Goal: Task Accomplishment & Management: Manage account settings

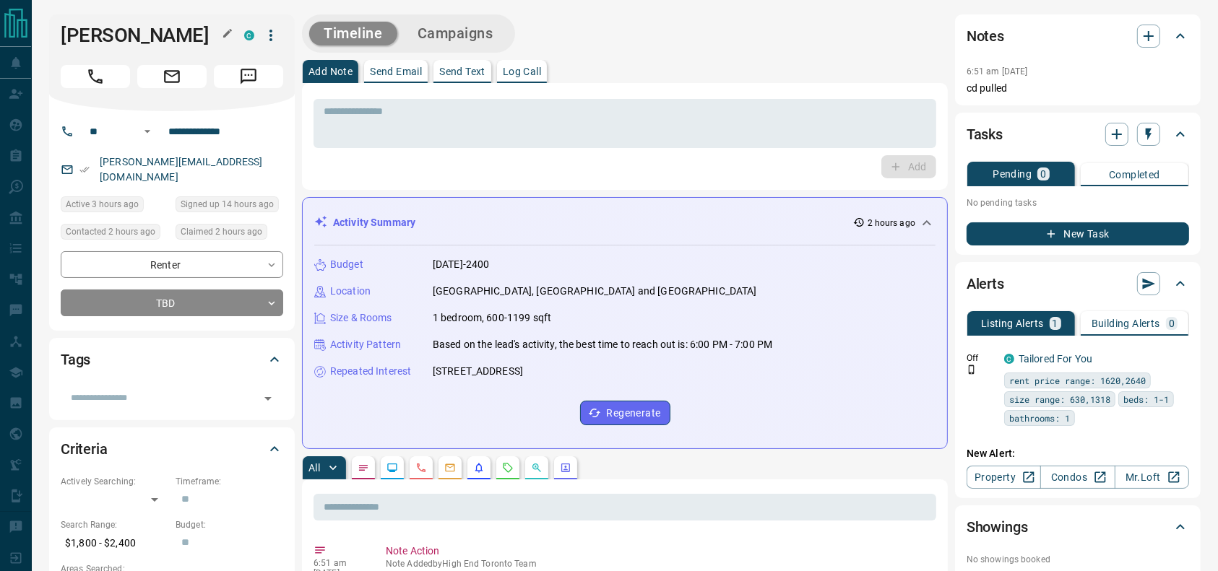
click at [167, 40] on h1 "[PERSON_NAME]" at bounding box center [142, 35] width 162 height 23
click at [86, 64] on div at bounding box center [172, 73] width 222 height 29
drag, startPoint x: 86, startPoint y: 75, endPoint x: 85, endPoint y: 84, distance: 8.7
click at [86, 77] on icon "Call" at bounding box center [95, 76] width 19 height 19
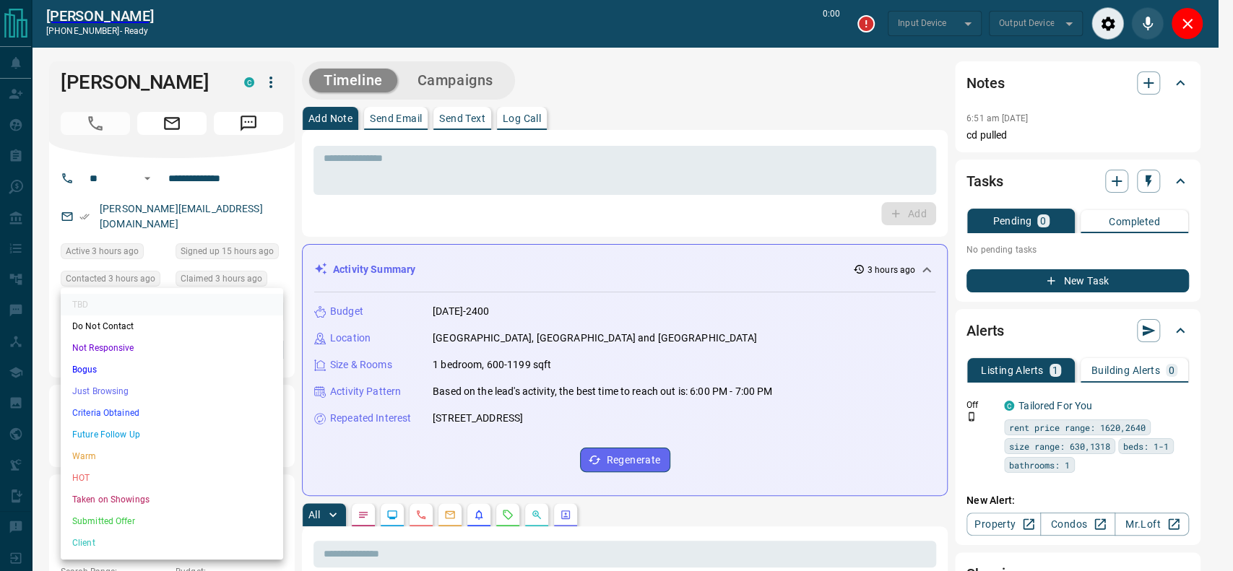
type input "*******"
click at [135, 392] on li "Just Browsing" at bounding box center [172, 392] width 222 height 22
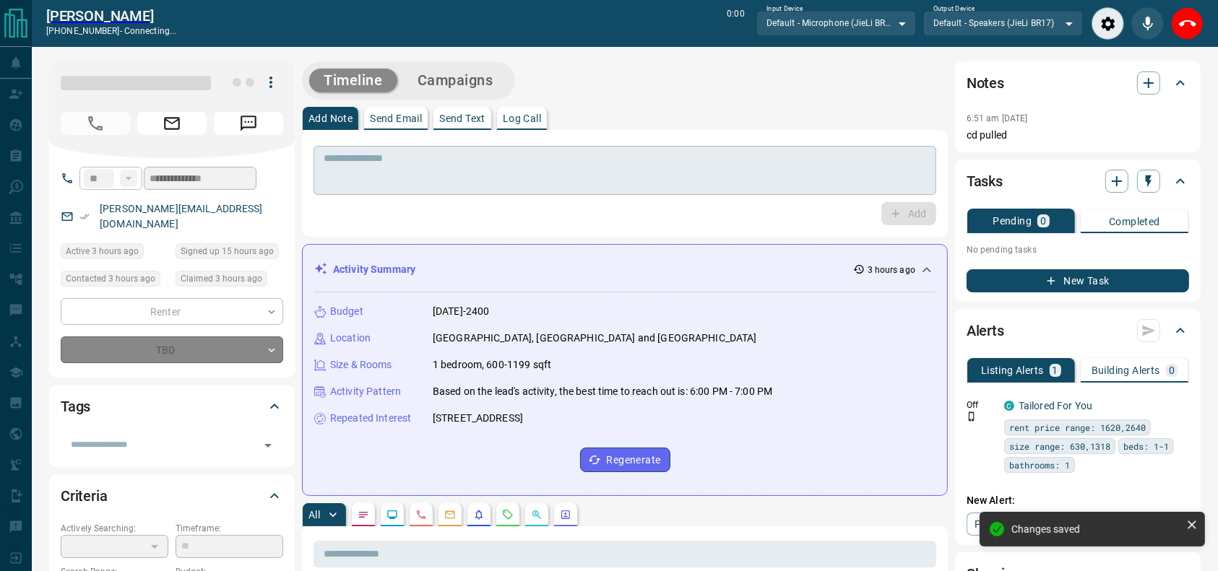
click at [457, 188] on div "* ​" at bounding box center [625, 170] width 623 height 49
type input "*"
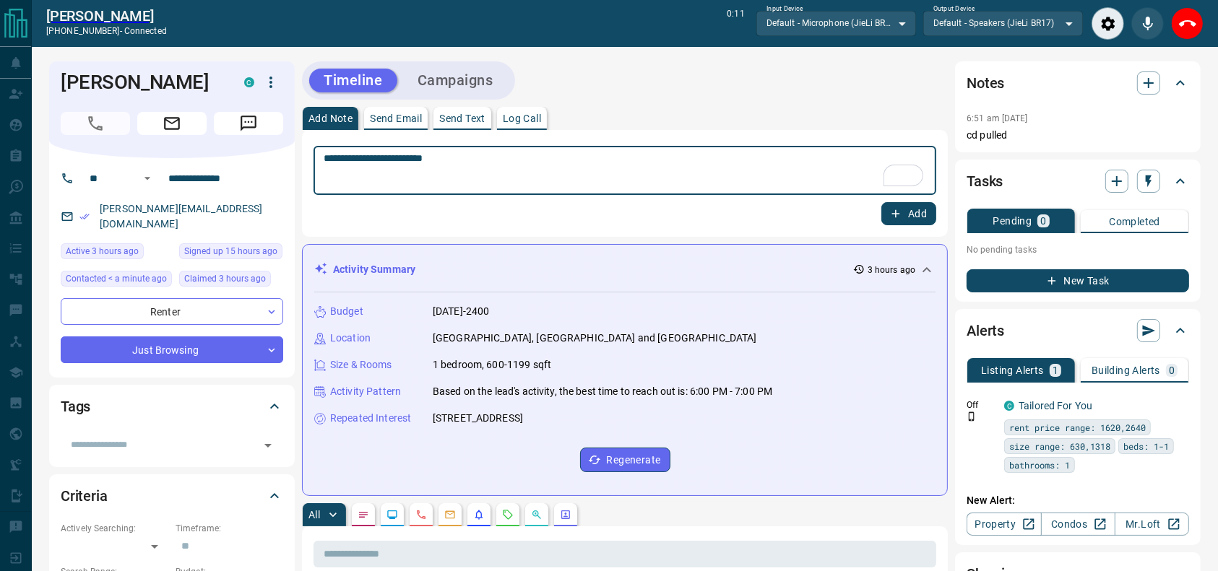
type textarea "**********"
click at [614, 133] on div "**********" at bounding box center [625, 183] width 646 height 107
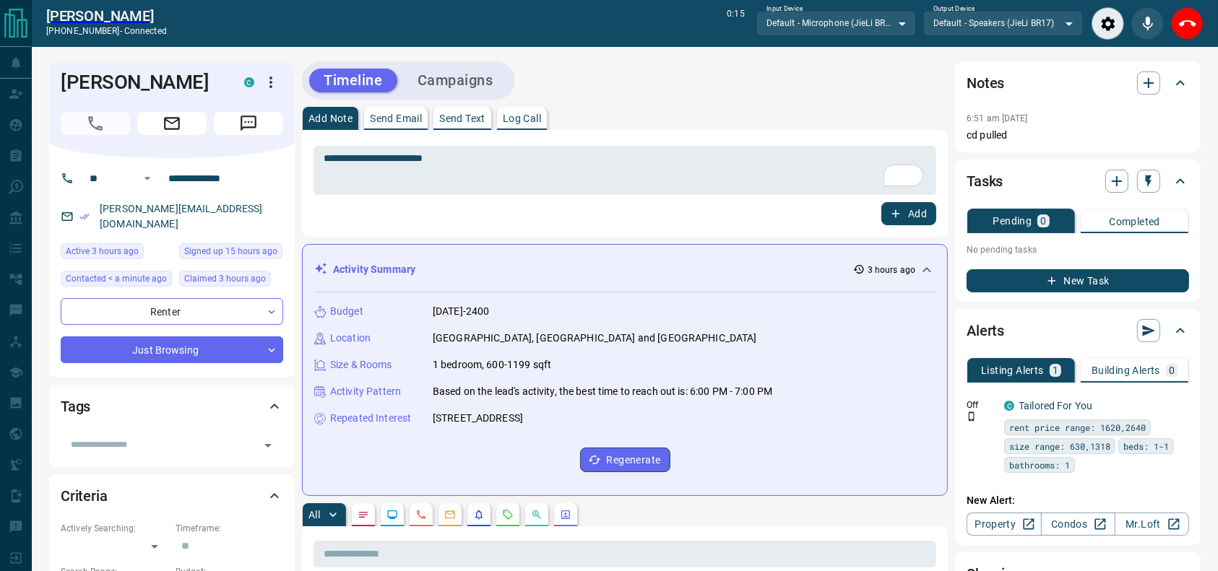
click at [1194, 30] on icon "End Call" at bounding box center [1187, 23] width 17 height 17
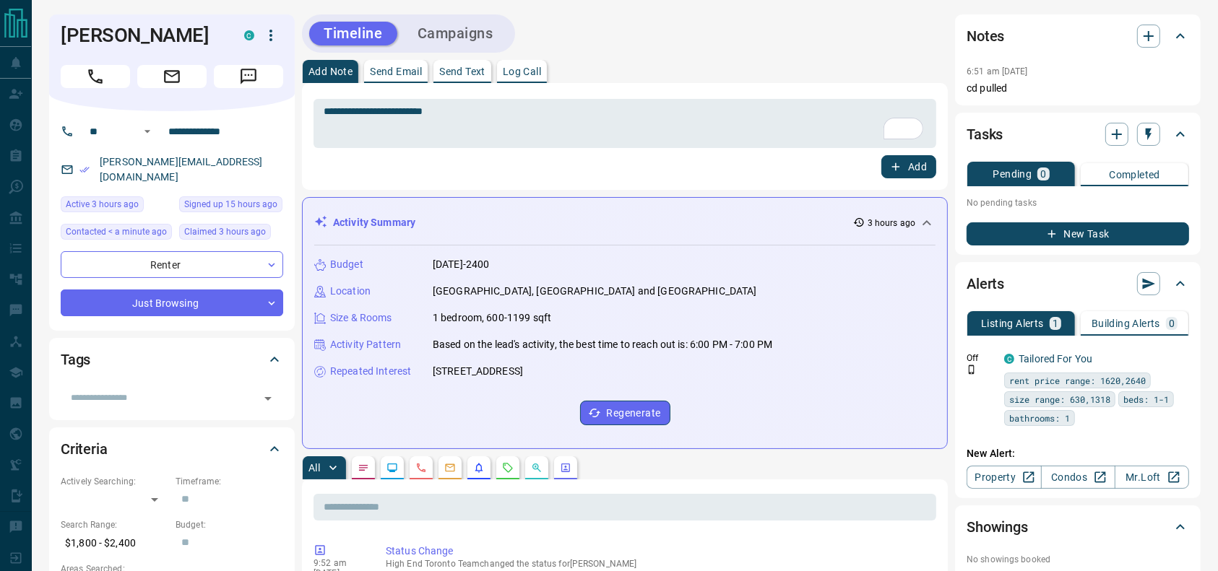
click at [903, 172] on button "Add" at bounding box center [908, 166] width 55 height 23
click at [462, 30] on button "Campaigns" at bounding box center [455, 34] width 105 height 24
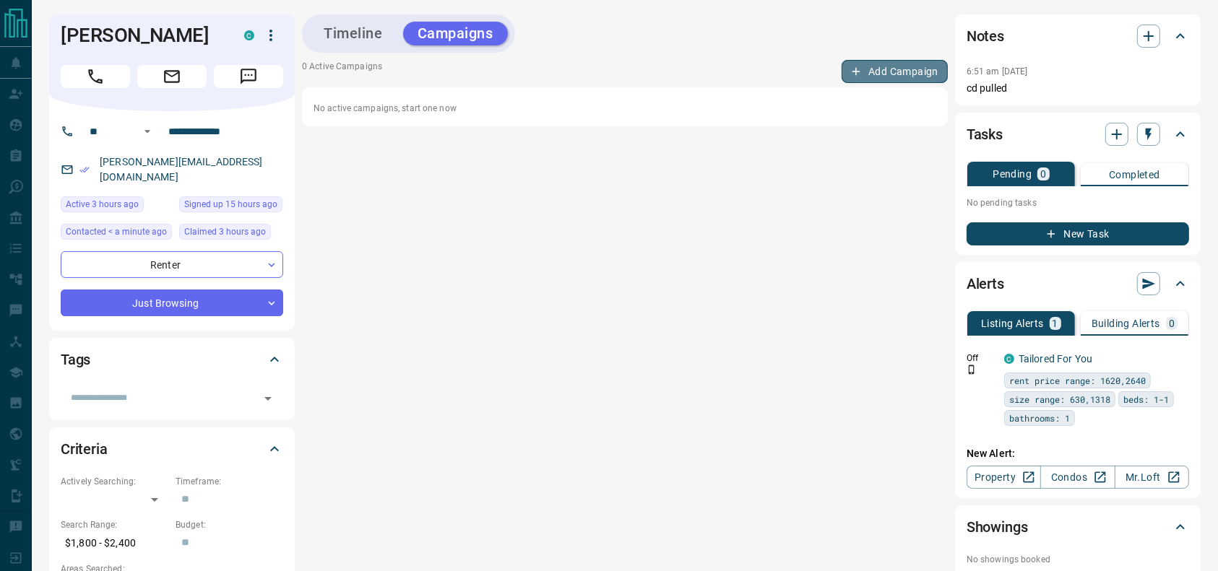
click at [936, 60] on button "Add Campaign" at bounding box center [895, 71] width 106 height 23
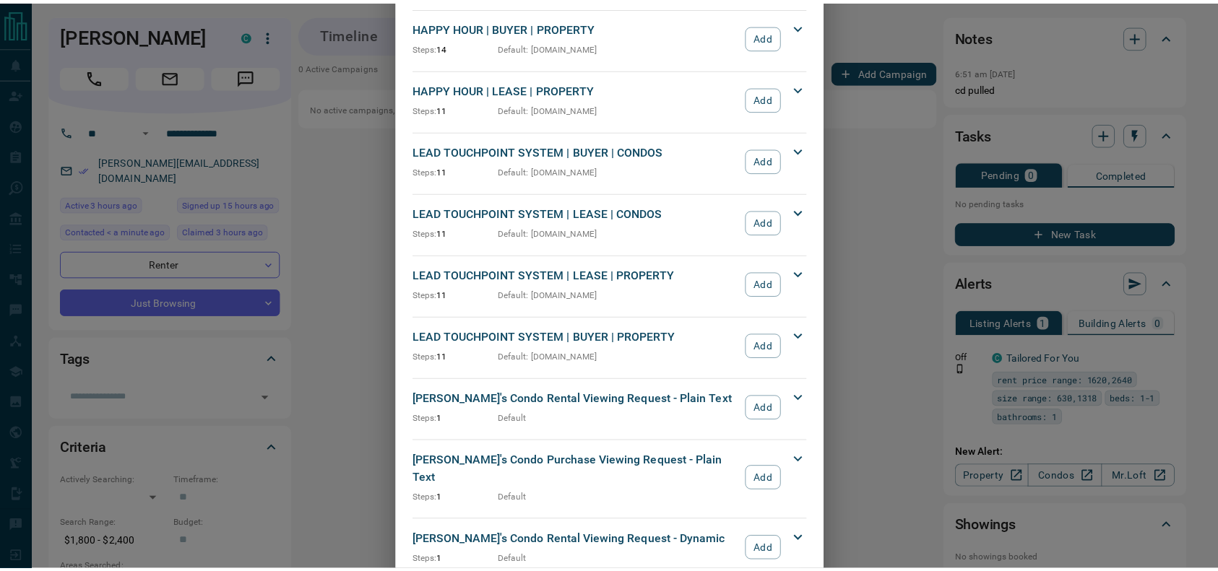
scroll to position [363, 0]
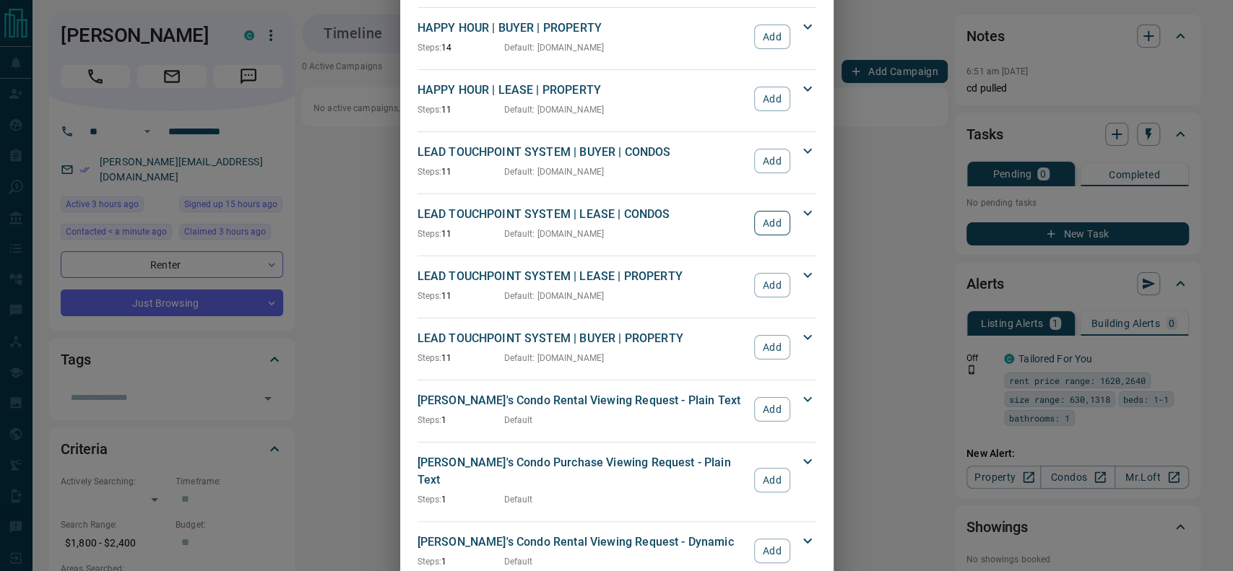
click at [757, 222] on button "Add" at bounding box center [771, 223] width 35 height 25
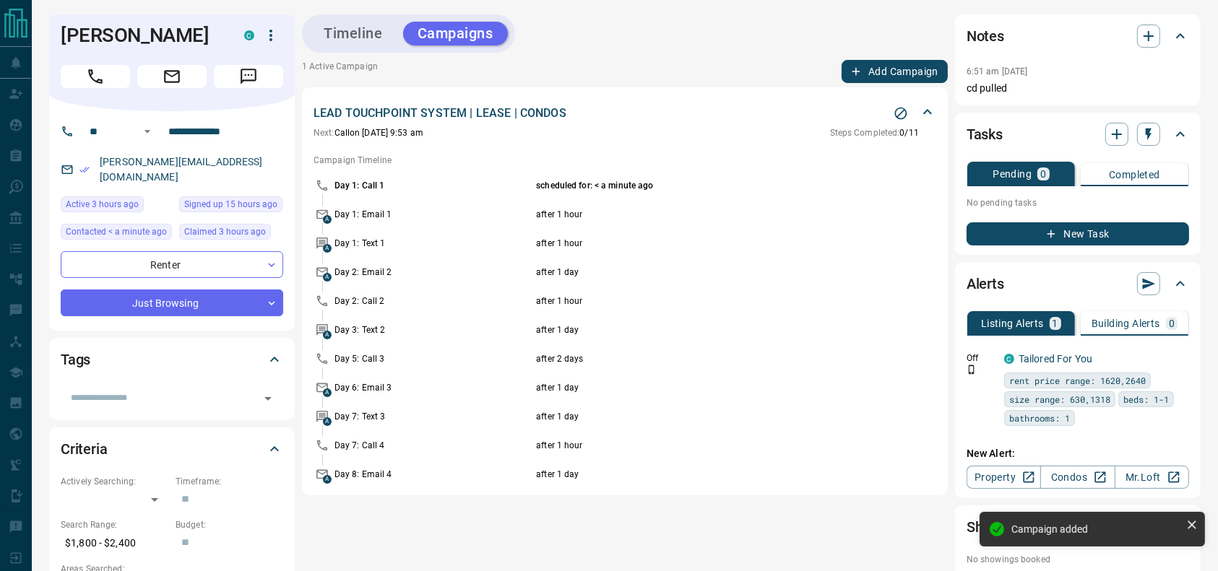
drag, startPoint x: 757, startPoint y: 222, endPoint x: 912, endPoint y: -84, distance: 342.4
